Goal: Transaction & Acquisition: Purchase product/service

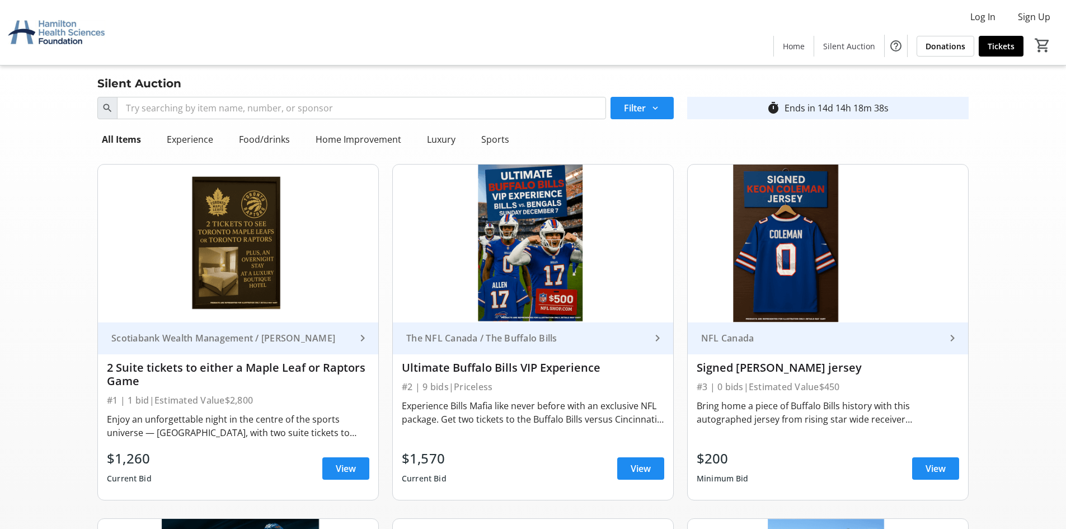
click at [658, 344] on mat-icon "keyboard_arrow_right" at bounding box center [657, 337] width 13 height 13
click at [654, 417] on div "Experience Bills Mafia like never before with an exclusive NFL package. Get two…" at bounding box center [533, 412] width 262 height 27
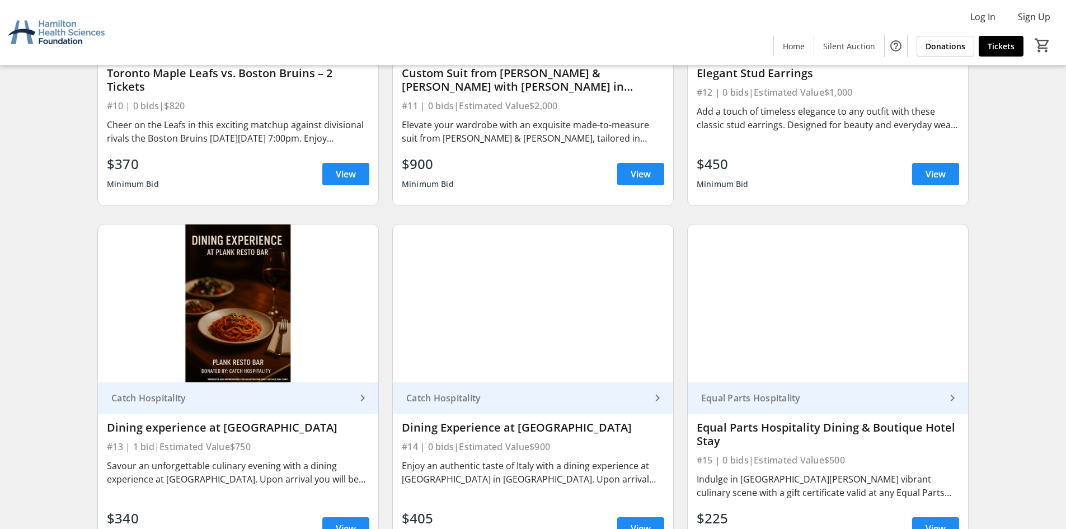
scroll to position [1454, 0]
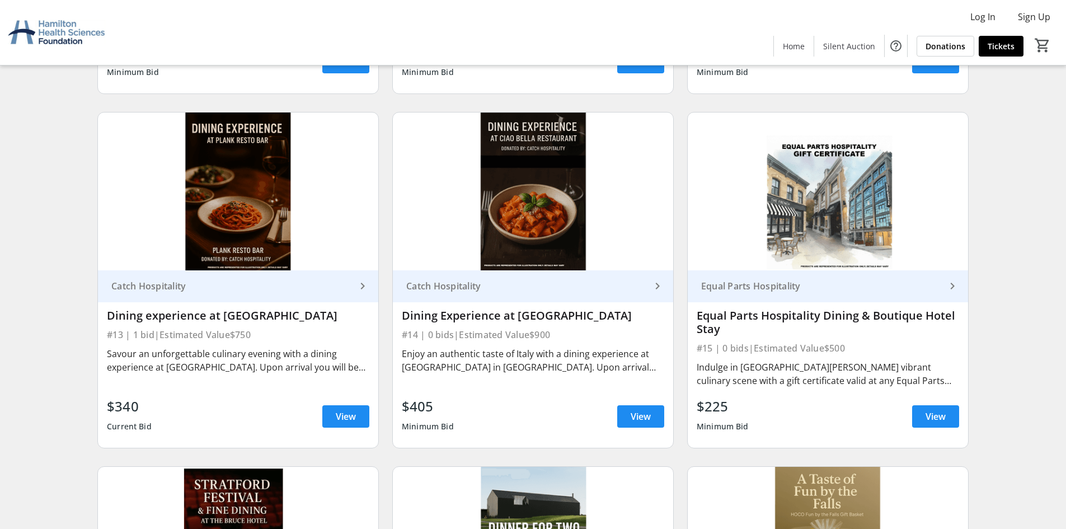
click at [659, 284] on mat-icon "keyboard_arrow_right" at bounding box center [657, 285] width 13 height 13
click at [623, 359] on div "Enjoy an authentic taste of Italy with a dining experience at Ciao Bella Restau…" at bounding box center [533, 360] width 262 height 27
click at [529, 351] on div "Enjoy an authentic taste of Italy with a dining experience at Ciao Bella Restau…" at bounding box center [533, 360] width 262 height 27
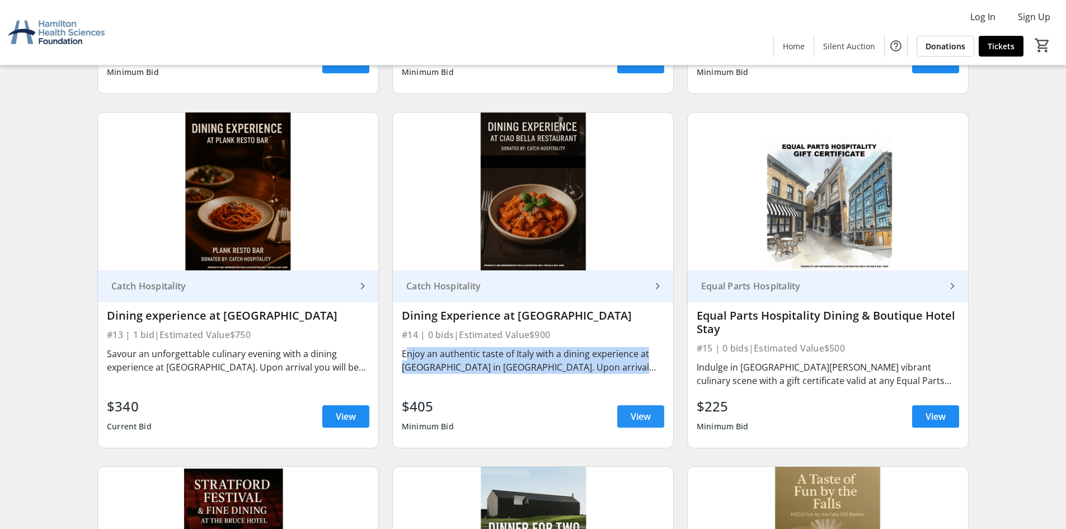
click at [639, 416] on span "View" at bounding box center [640, 415] width 20 height 13
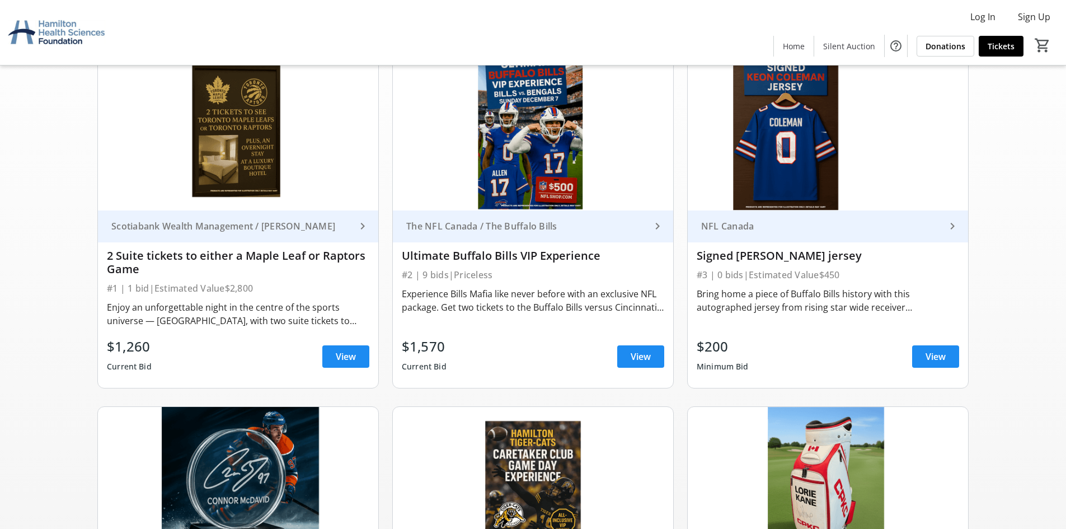
scroll to position [56, 0]
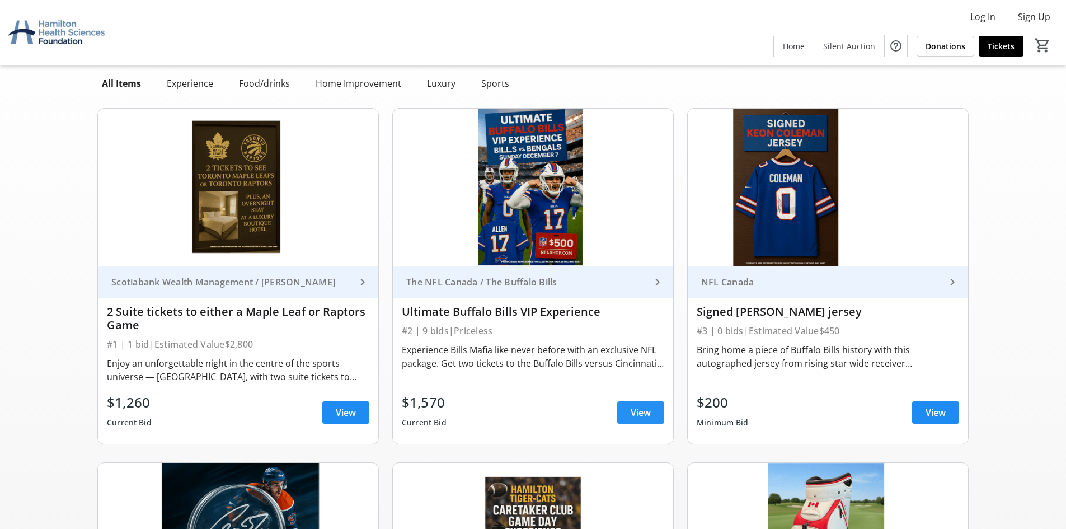
click at [646, 416] on span "View" at bounding box center [640, 412] width 20 height 13
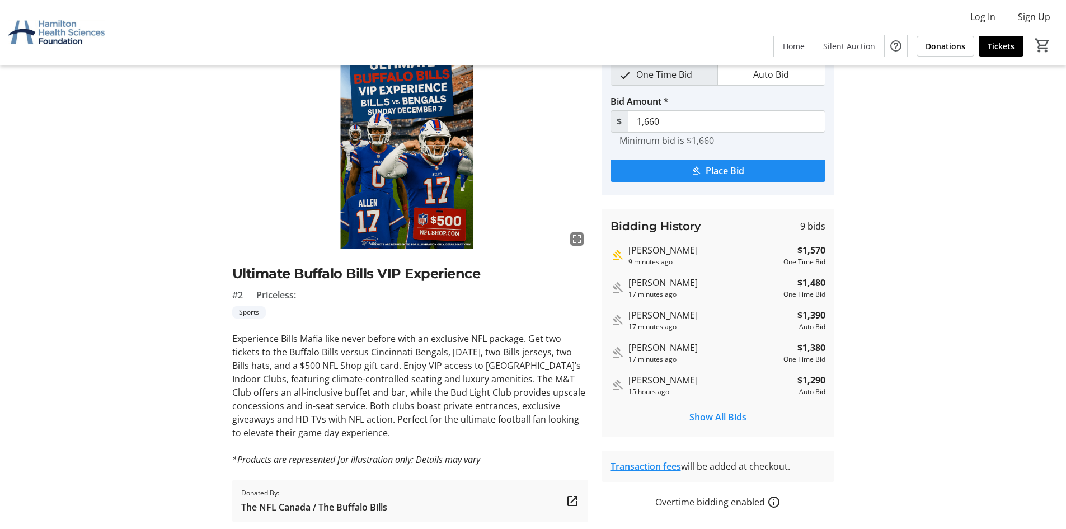
scroll to position [92, 0]
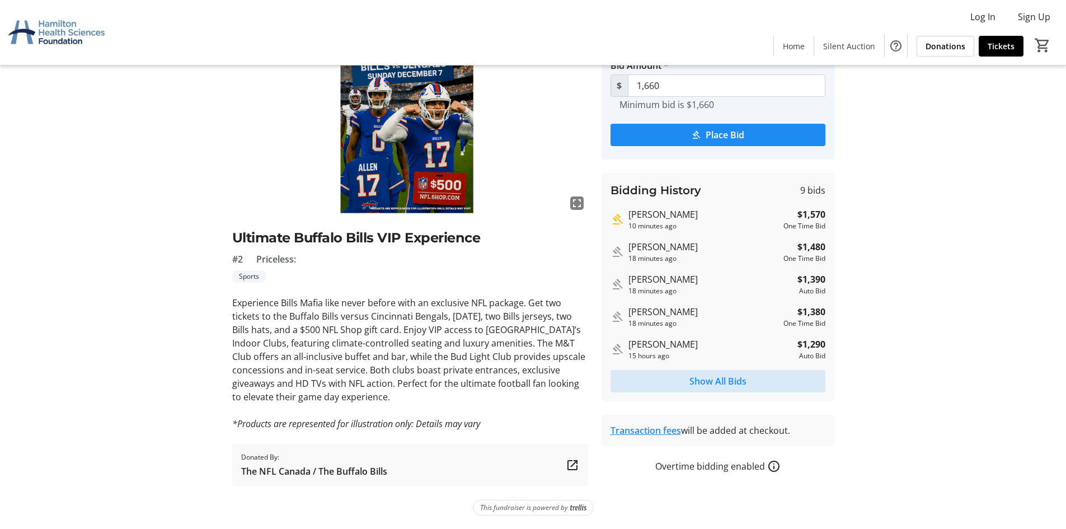
click at [727, 381] on span "Show All Bids" at bounding box center [717, 380] width 57 height 13
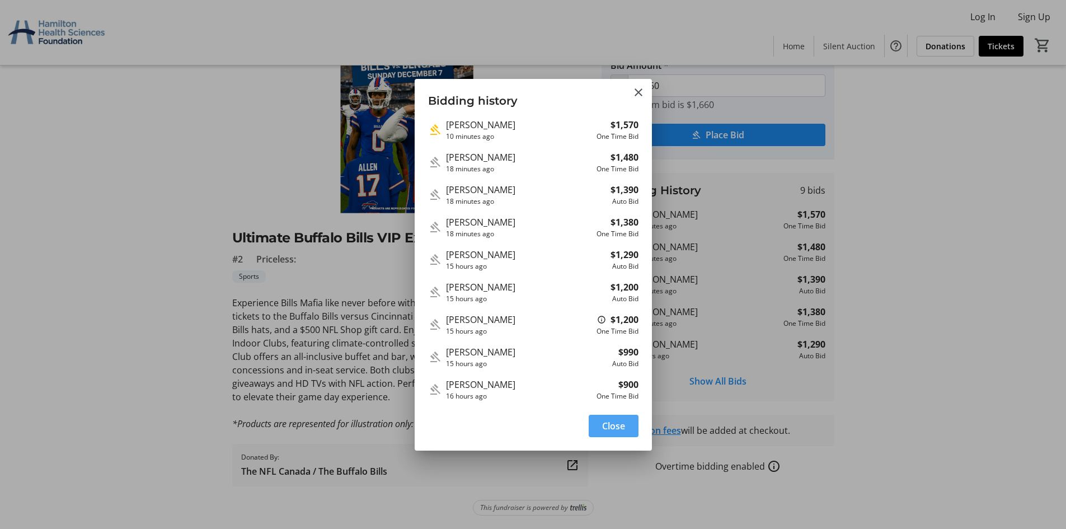
click at [623, 428] on span "Close" at bounding box center [613, 425] width 23 height 13
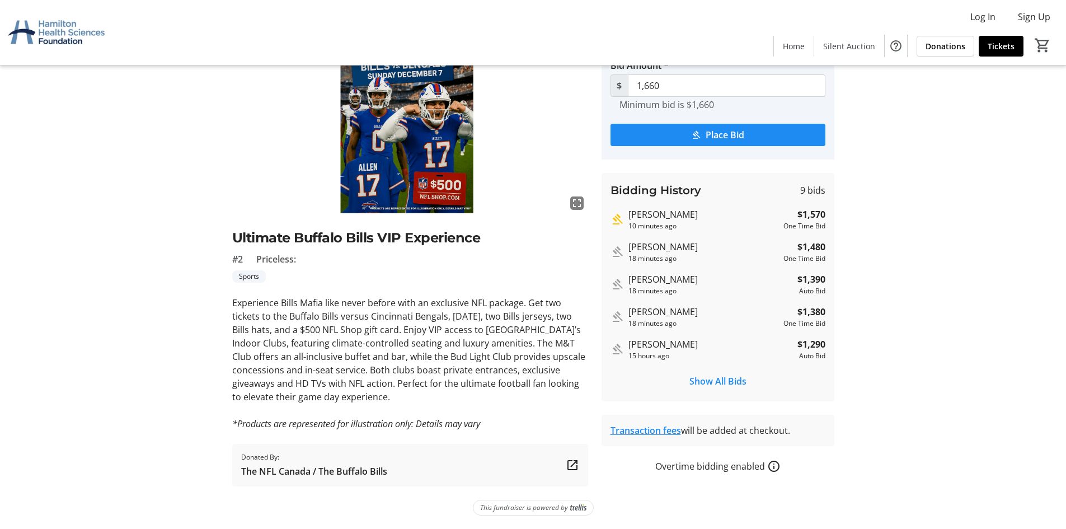
scroll to position [56, 0]
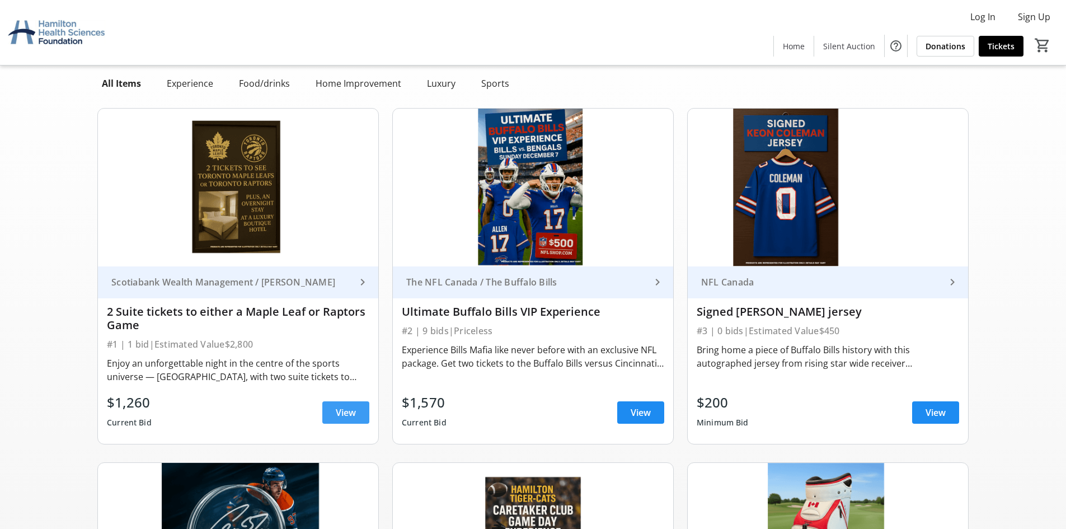
click at [355, 415] on span "View" at bounding box center [346, 412] width 20 height 13
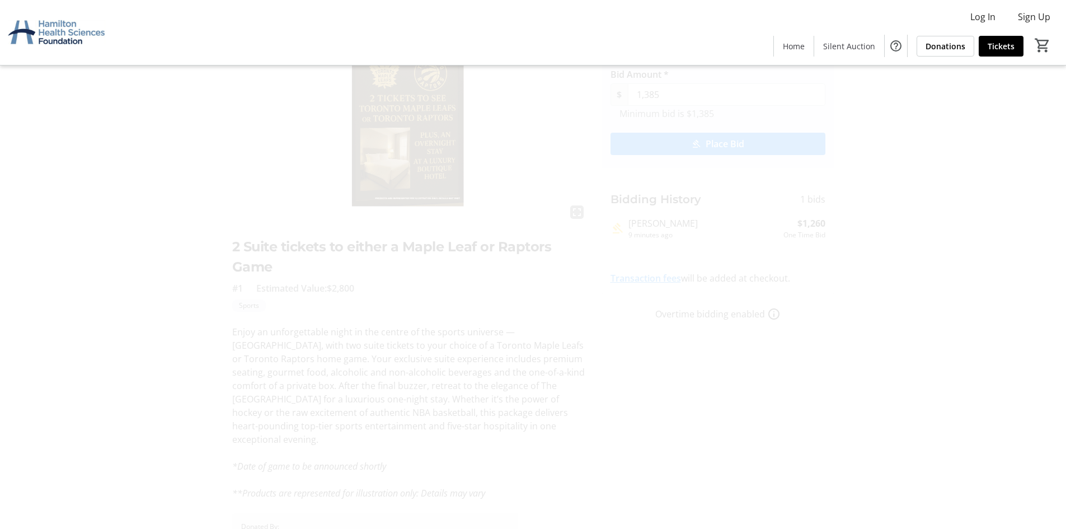
scroll to position [27, 0]
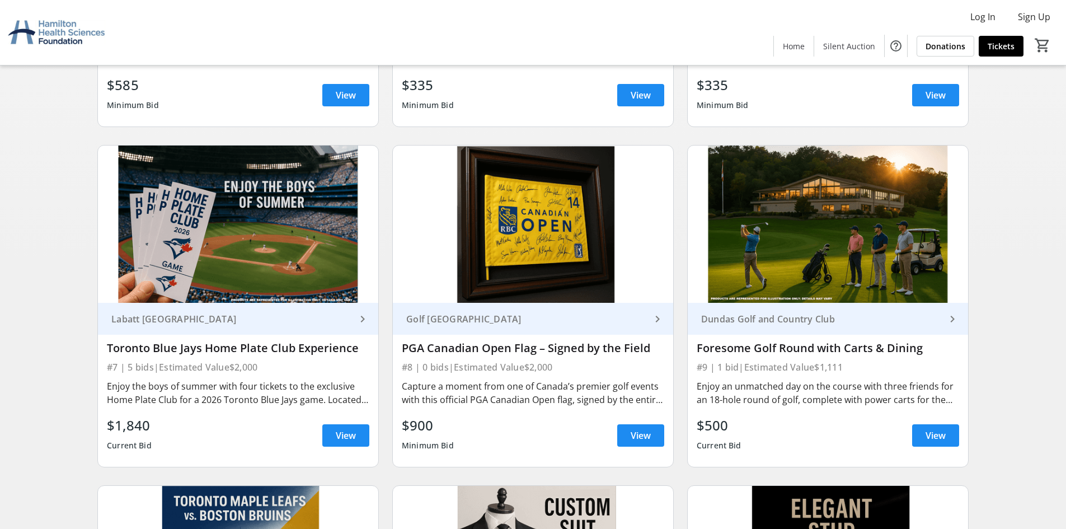
scroll to position [895, 0]
